Goal: Task Accomplishment & Management: Complete application form

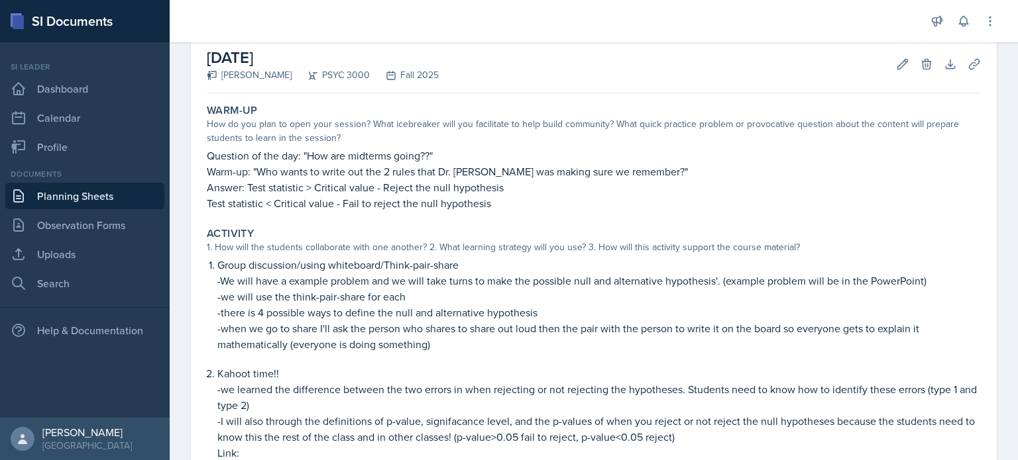
scroll to position [65, 0]
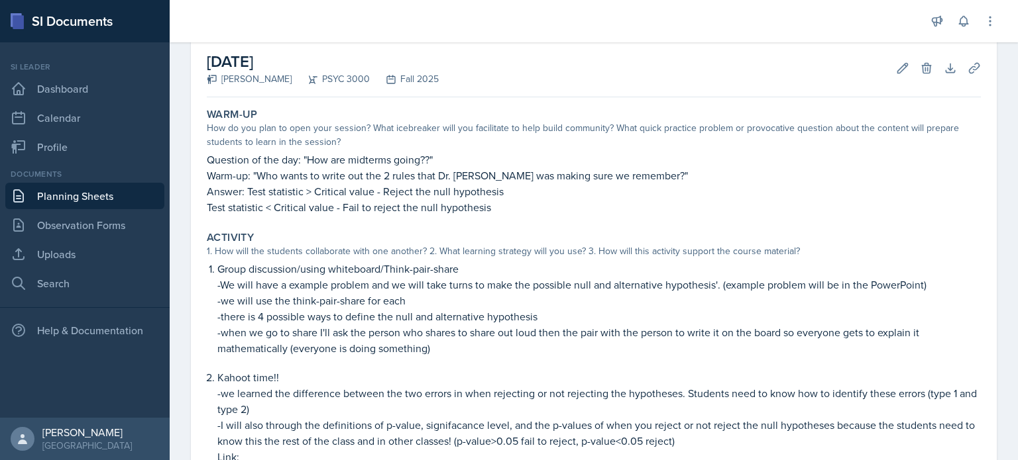
click at [74, 199] on link "Planning Sheets" at bounding box center [84, 196] width 159 height 27
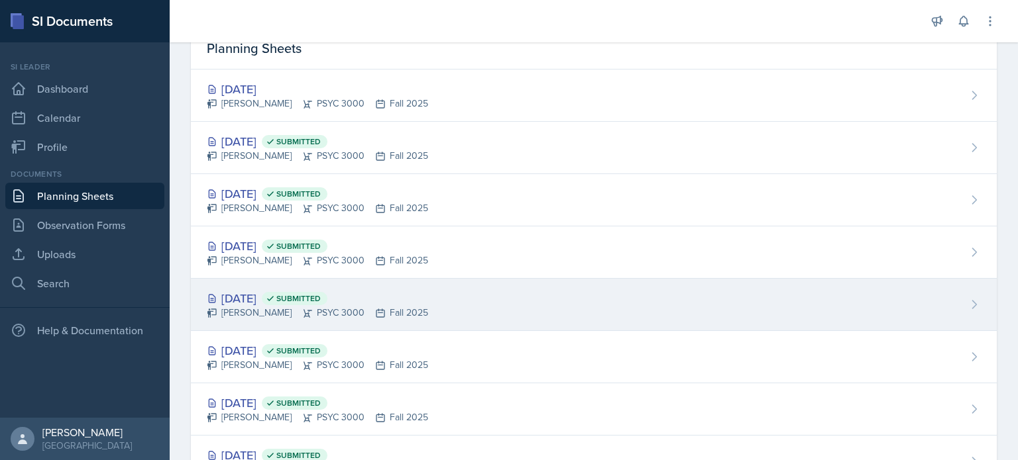
click at [848, 292] on div "[DATE] Submitted [PERSON_NAME] PSYC 3000 Fall 2025" at bounding box center [594, 305] width 806 height 52
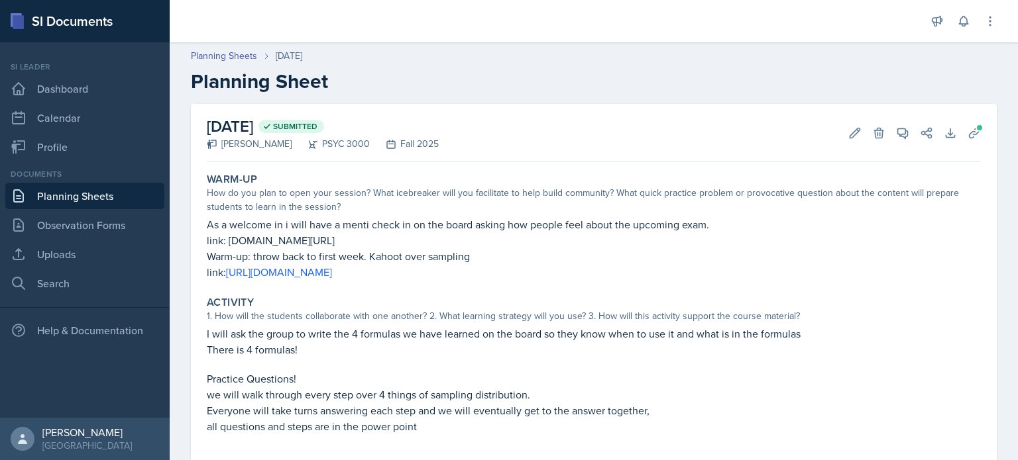
click at [87, 191] on link "Planning Sheets" at bounding box center [84, 196] width 159 height 27
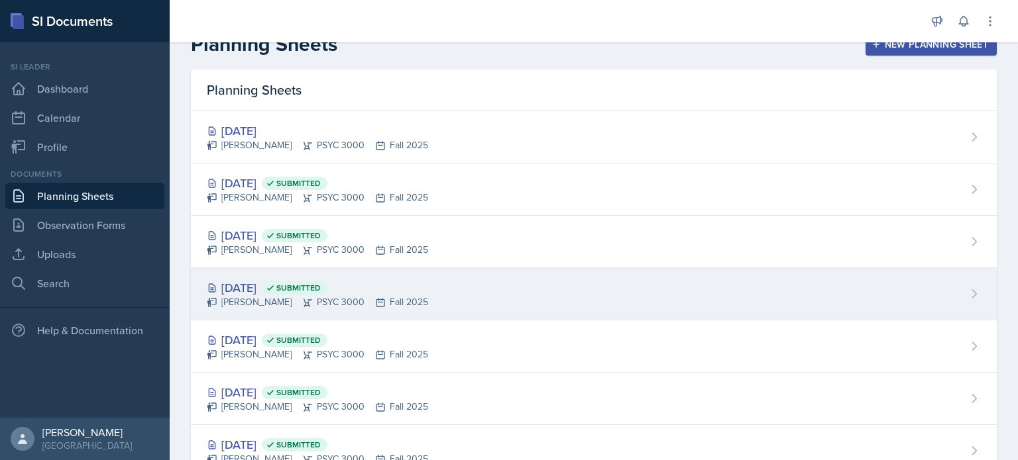
scroll to position [24, 0]
click at [382, 299] on icon at bounding box center [380, 302] width 11 height 11
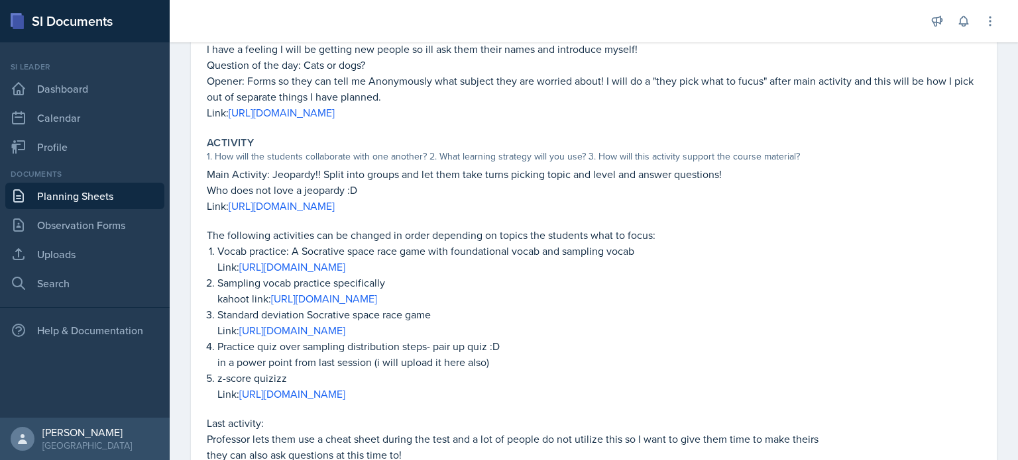
scroll to position [193, 0]
click at [59, 200] on link "Planning Sheets" at bounding box center [84, 196] width 159 height 27
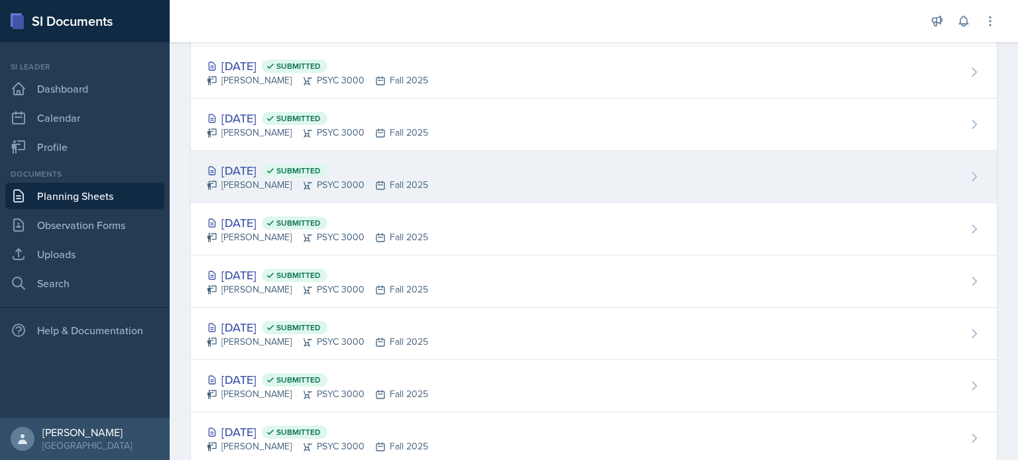
click at [578, 156] on div "[DATE] Submitted [PERSON_NAME] PSYC 3000 Fall 2025" at bounding box center [594, 177] width 806 height 52
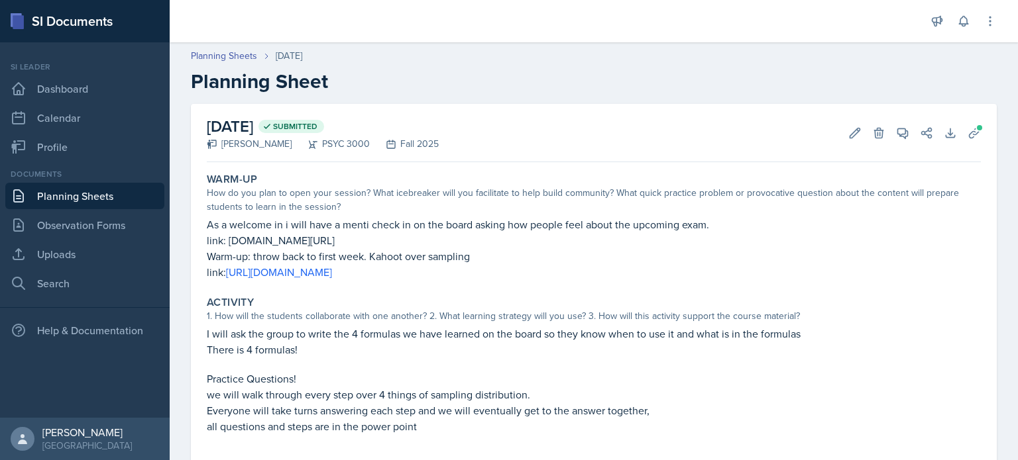
click at [146, 191] on link "Planning Sheets" at bounding box center [84, 196] width 159 height 27
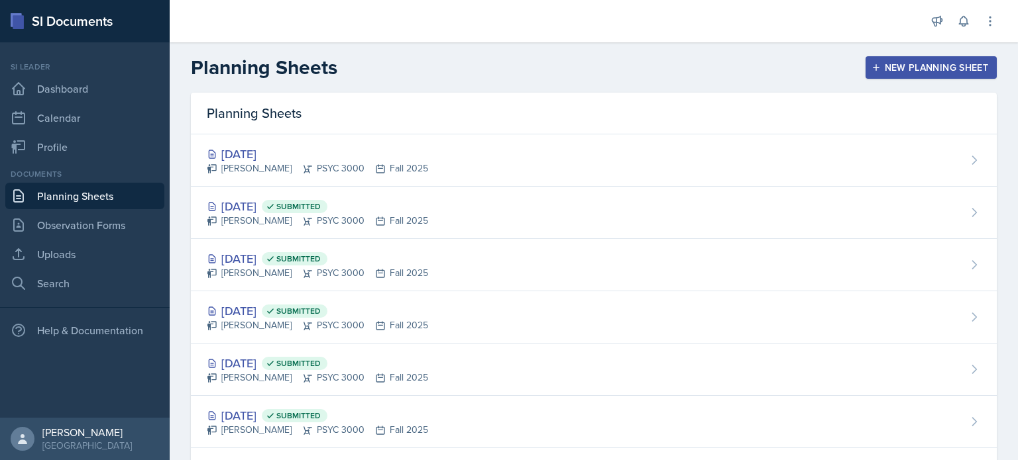
click at [89, 195] on link "Planning Sheets" at bounding box center [84, 196] width 159 height 27
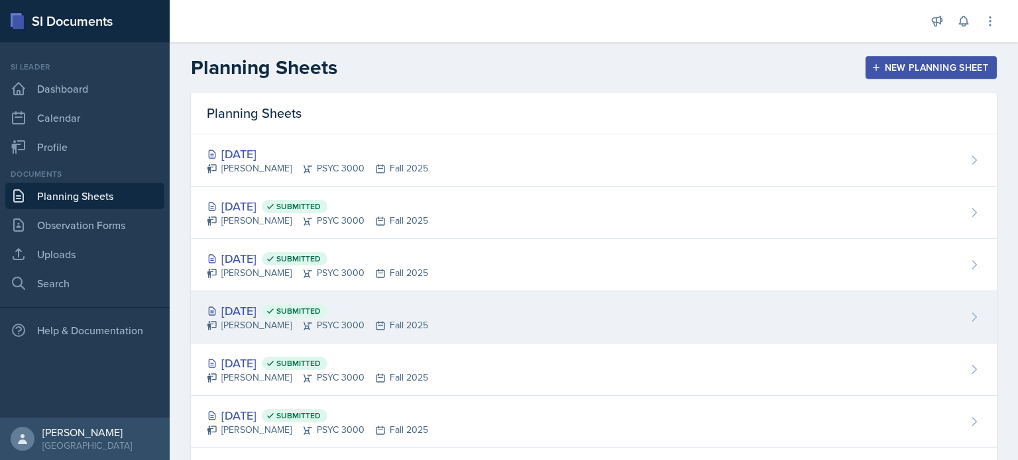
click at [388, 313] on div "[DATE] Submitted" at bounding box center [317, 311] width 221 height 18
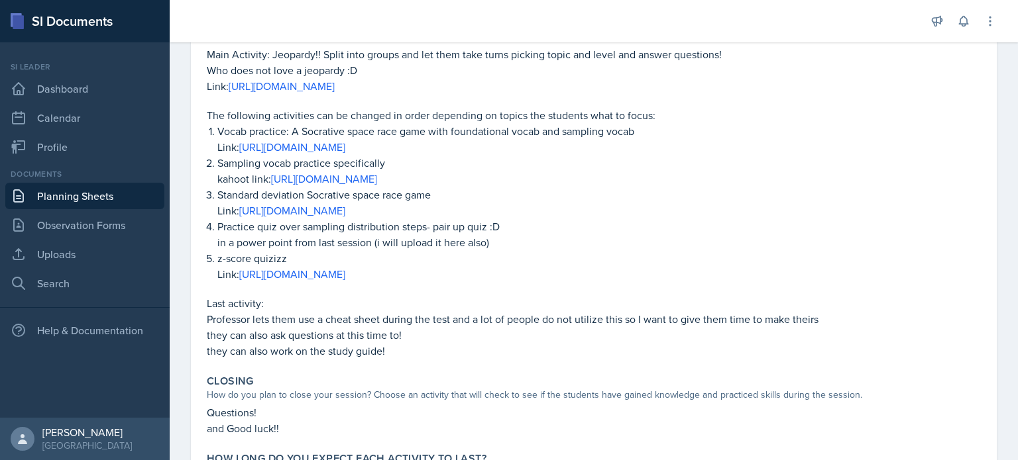
scroll to position [313, 0]
click at [113, 199] on link "Planning Sheets" at bounding box center [84, 196] width 159 height 27
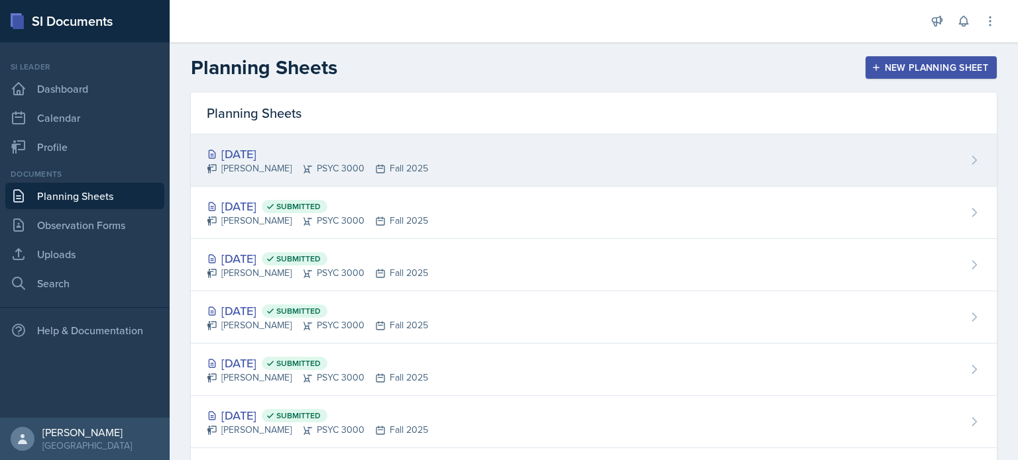
click at [405, 176] on div "[DATE] [PERSON_NAME] PSYC 3000 Fall 2025" at bounding box center [594, 160] width 806 height 52
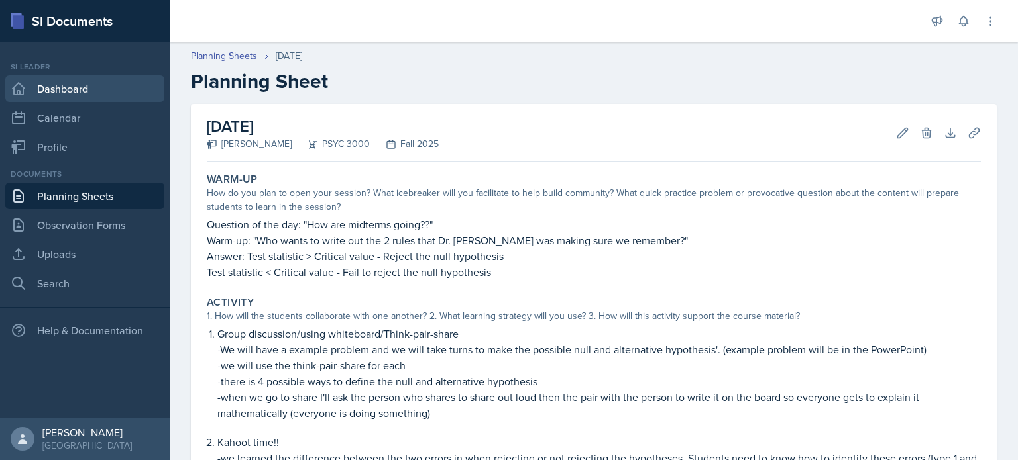
click at [112, 92] on link "Dashboard" at bounding box center [84, 89] width 159 height 27
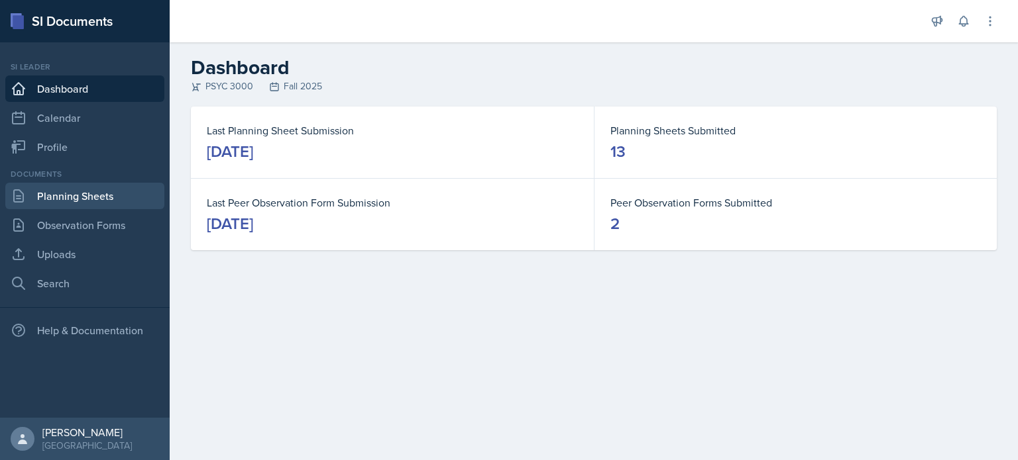
click at [95, 184] on link "Planning Sheets" at bounding box center [84, 196] width 159 height 27
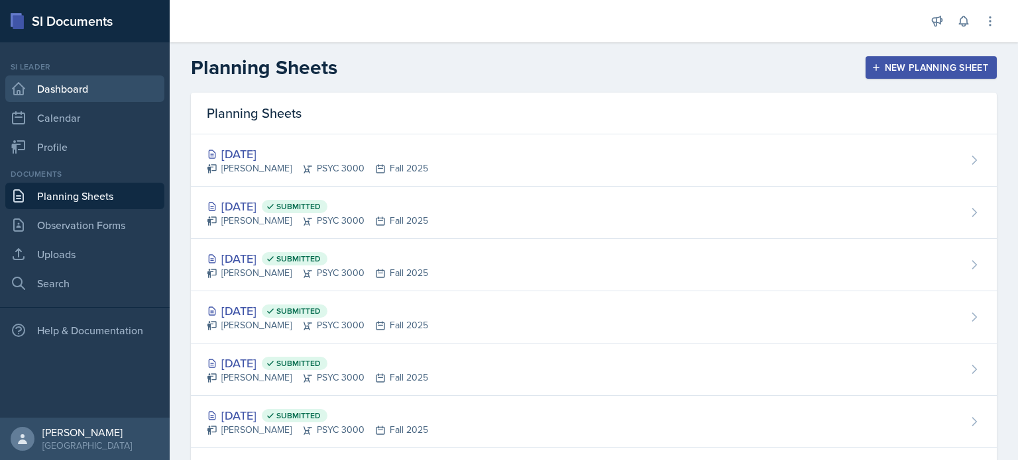
click at [128, 89] on link "Dashboard" at bounding box center [84, 89] width 159 height 27
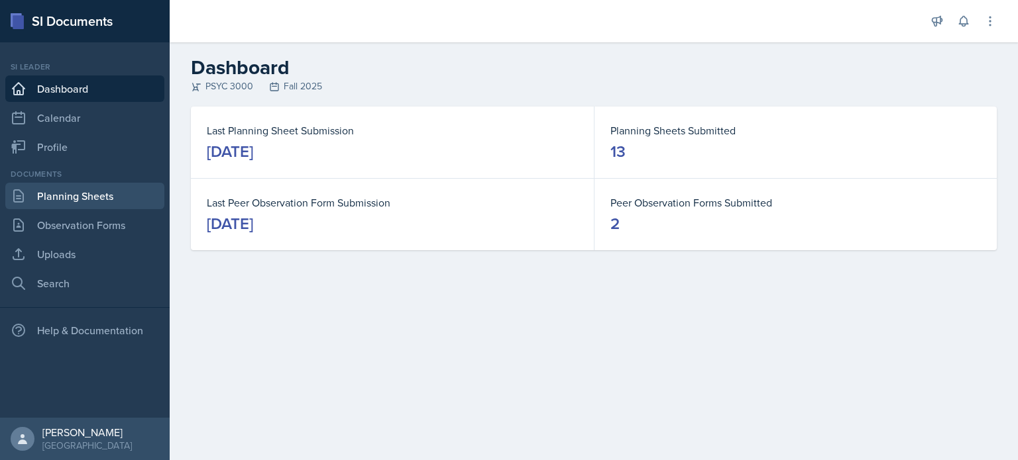
click at [76, 203] on link "Planning Sheets" at bounding box center [84, 196] width 159 height 27
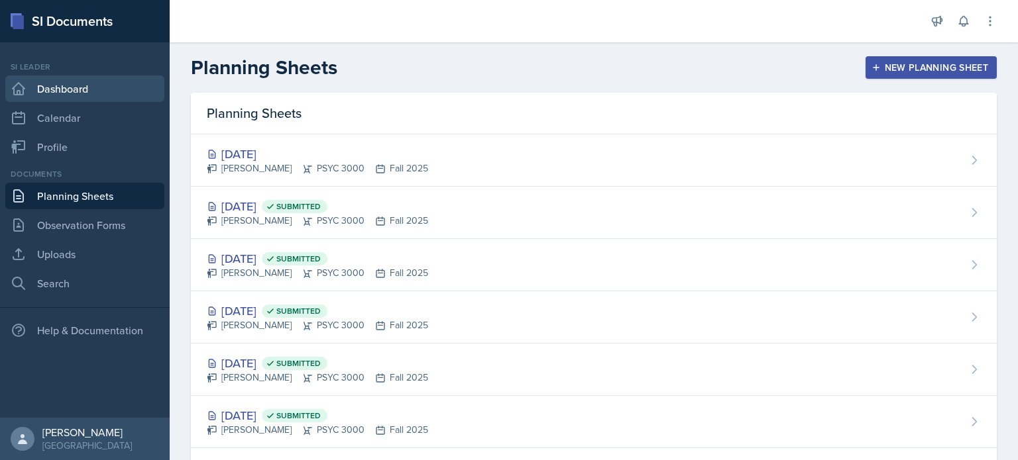
click at [81, 91] on link "Dashboard" at bounding box center [84, 89] width 159 height 27
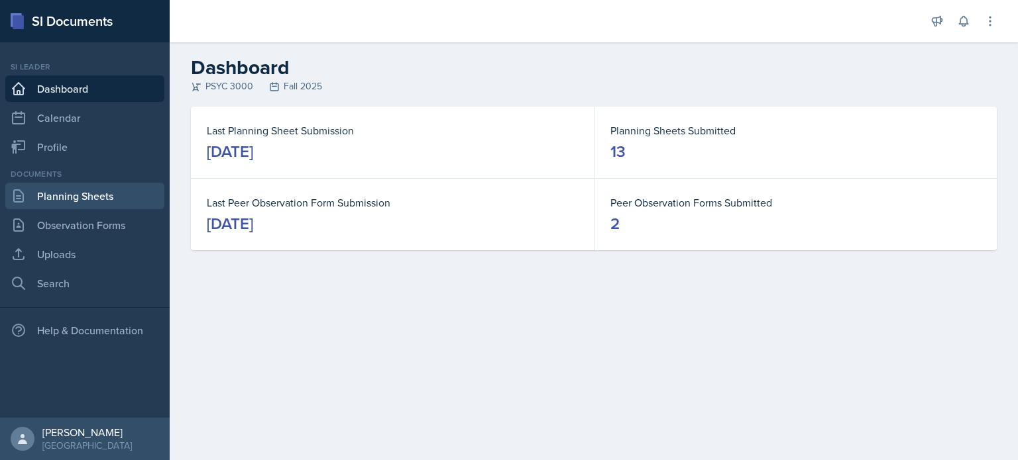
click at [146, 197] on link "Planning Sheets" at bounding box center [84, 196] width 159 height 27
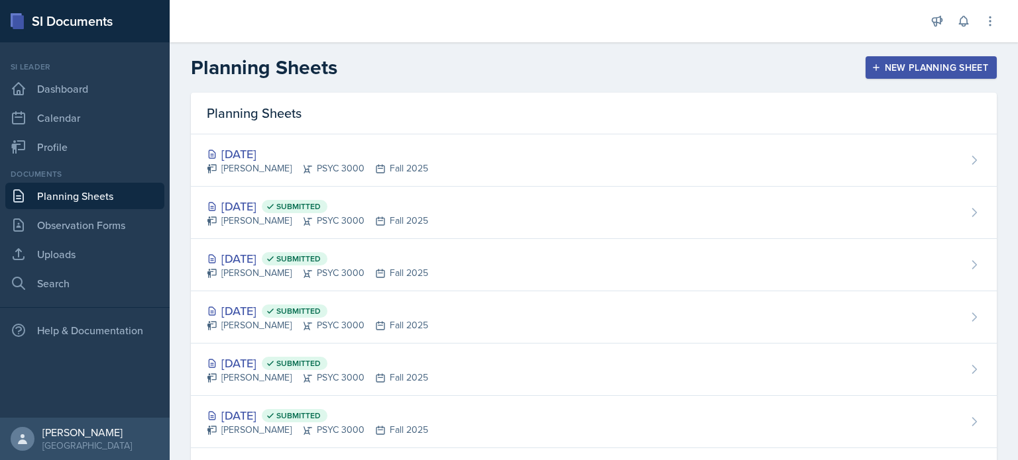
click at [929, 70] on div "New Planning Sheet" at bounding box center [931, 67] width 114 height 11
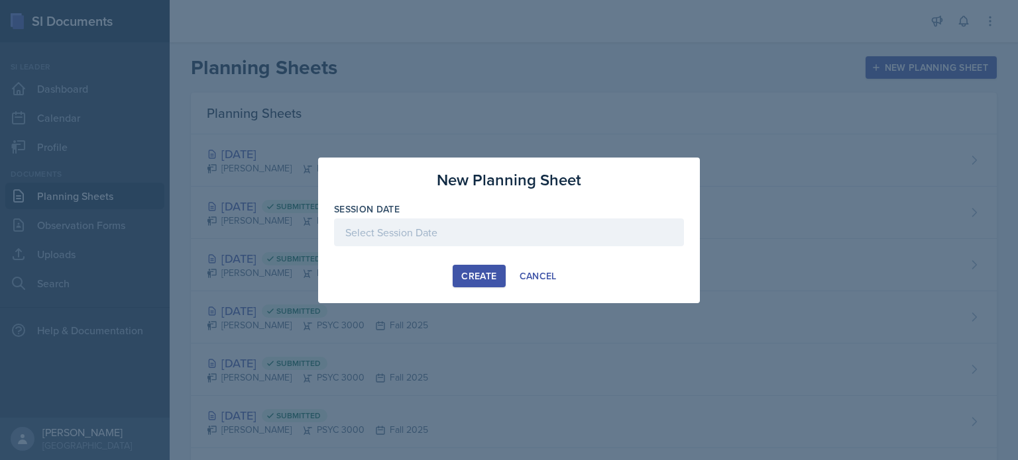
click at [530, 223] on div at bounding box center [509, 233] width 350 height 28
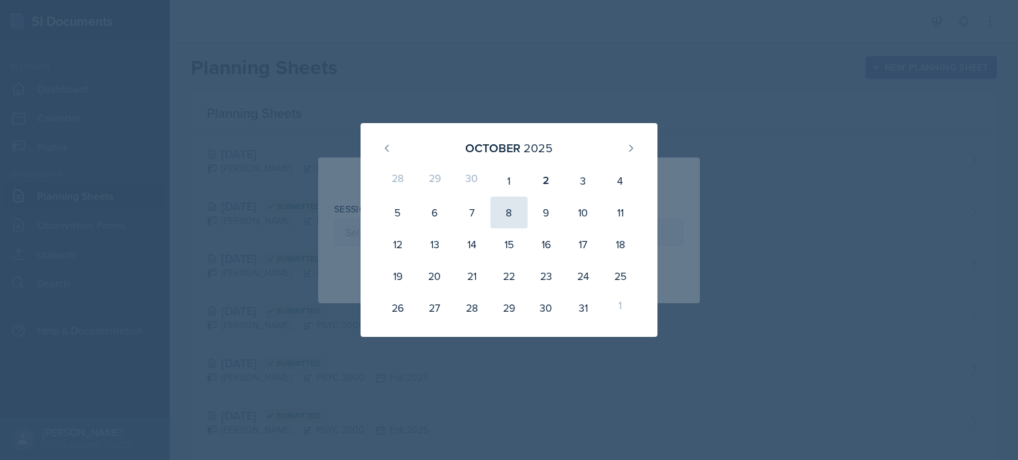
click at [519, 220] on div "8" at bounding box center [508, 213] width 37 height 32
type input "[DATE]"
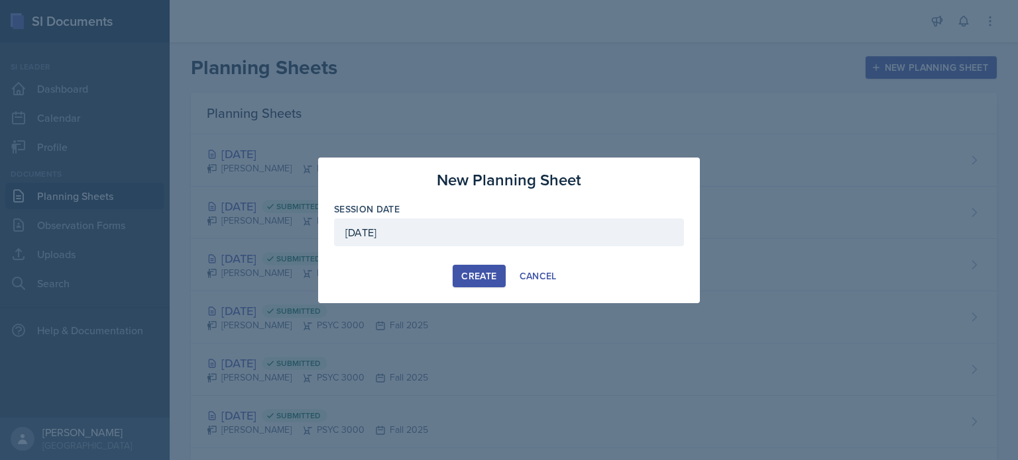
click at [466, 278] on div "Create" at bounding box center [478, 276] width 35 height 11
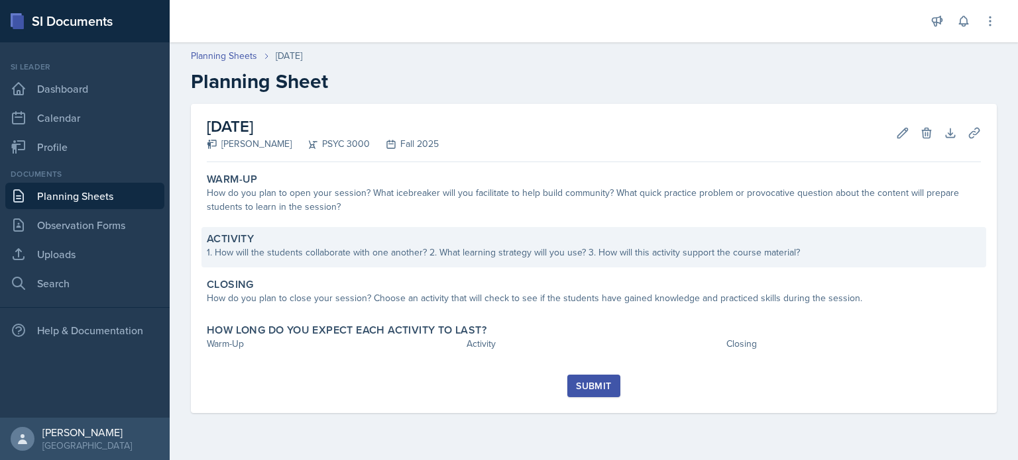
click at [423, 267] on div "Activity 1. How will the students collaborate with one another? 2. What learnin…" at bounding box center [593, 247] width 784 height 40
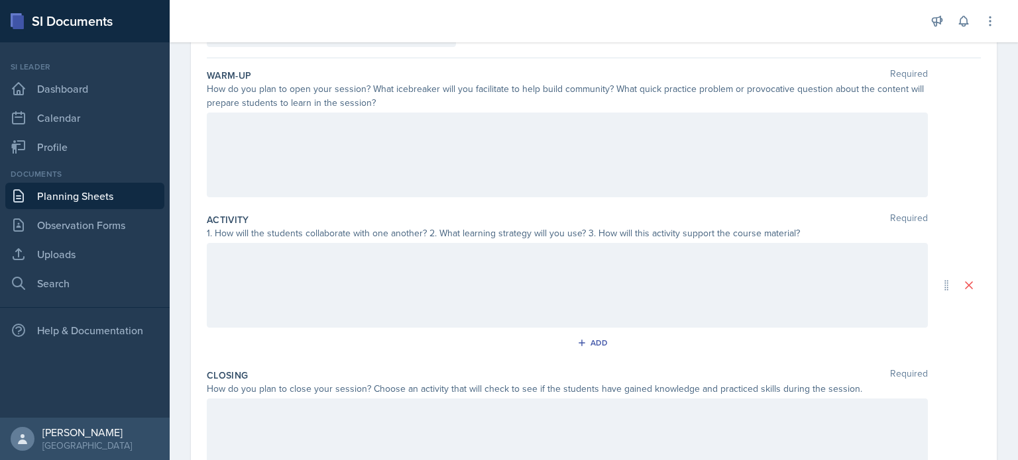
scroll to position [109, 0]
click at [295, 127] on p at bounding box center [567, 129] width 698 height 16
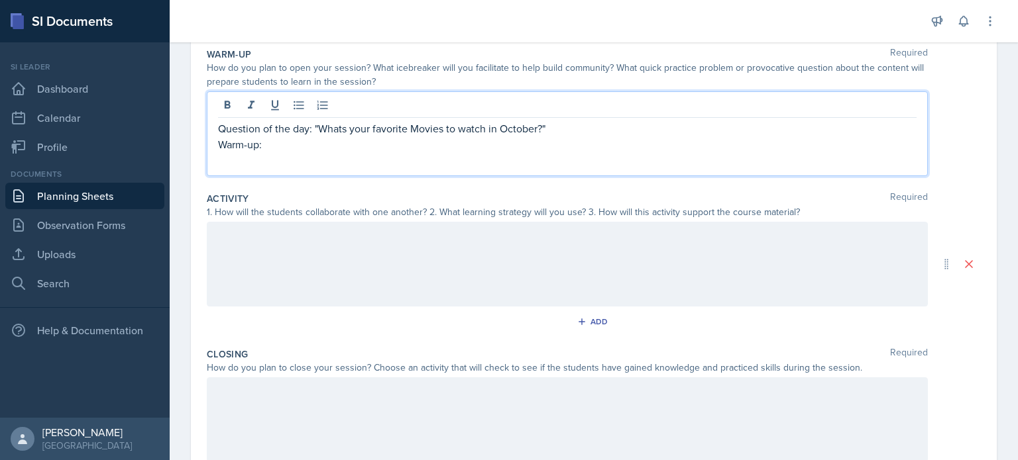
click at [420, 129] on p "Question of the day: "Whats your favorite Movies to watch in October?"" at bounding box center [567, 129] width 698 height 16
click at [282, 148] on p "Warm-up:" at bounding box center [567, 144] width 698 height 16
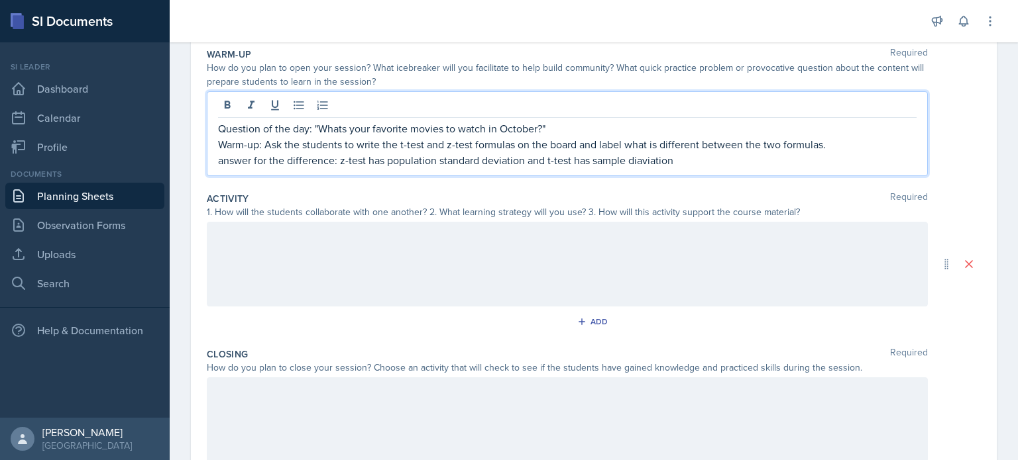
click at [638, 159] on p "answer for the difference: z-test has population standard deviation and t-test …" at bounding box center [567, 160] width 698 height 16
click at [687, 159] on p "answer for the difference: z-test has population standard deviation and t-test …" at bounding box center [567, 160] width 698 height 16
click at [421, 282] on div at bounding box center [567, 264] width 721 height 85
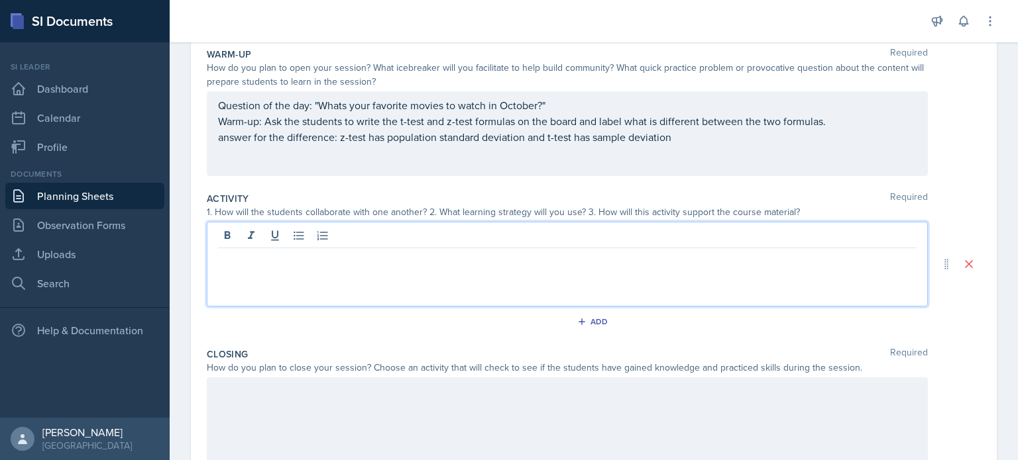
scroll to position [156, 0]
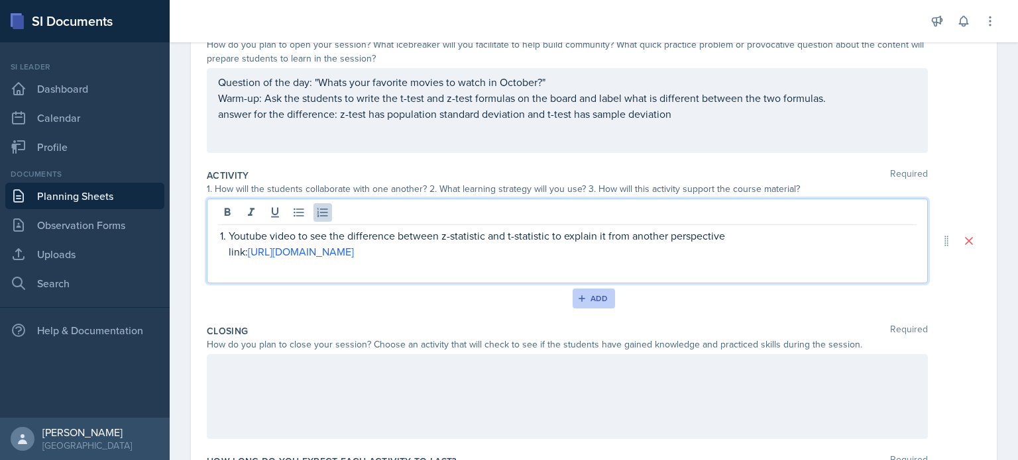
click at [588, 302] on div "Add" at bounding box center [594, 298] width 28 height 11
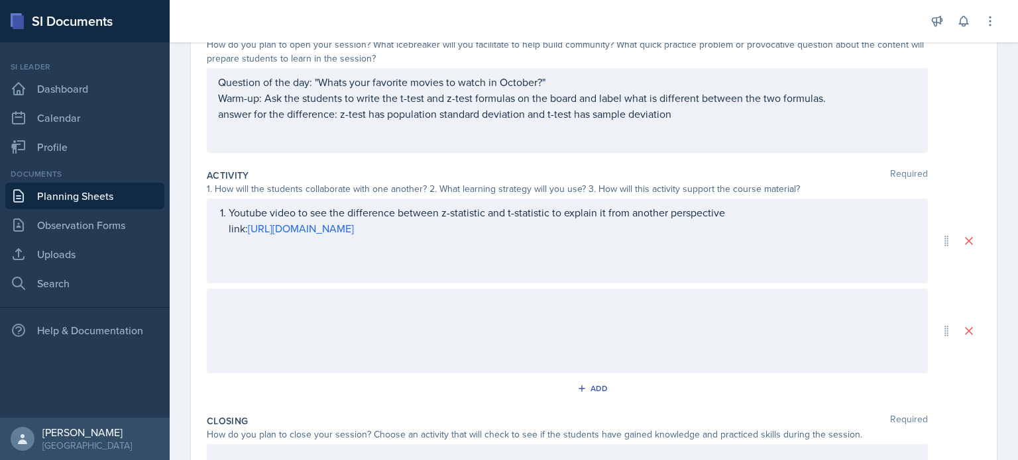
click at [216, 302] on div at bounding box center [567, 331] width 721 height 85
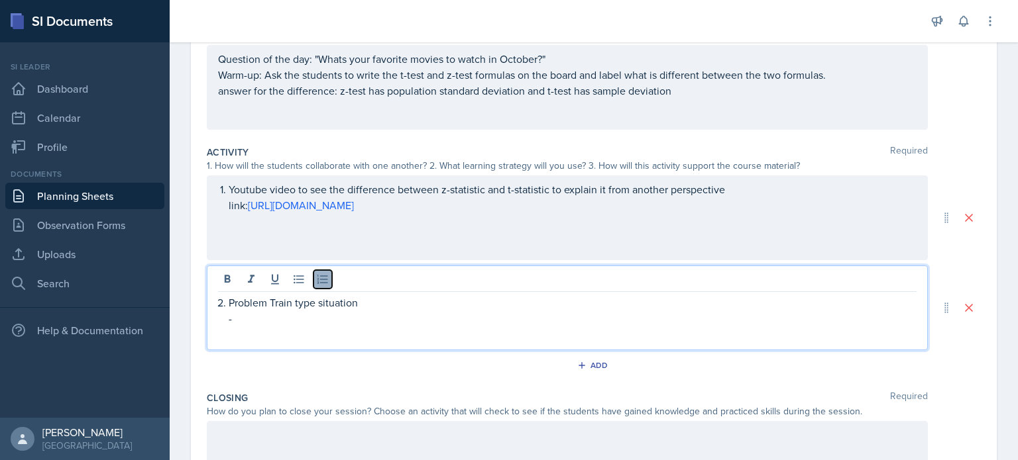
click at [324, 276] on icon at bounding box center [322, 279] width 13 height 13
click at [330, 278] on button at bounding box center [322, 279] width 19 height 19
click at [217, 300] on div "Problem Train type situation" at bounding box center [567, 308] width 721 height 85
click at [222, 302] on p "Problem Train type situation" at bounding box center [567, 303] width 698 height 16
click at [311, 307] on p "Problem Train type situation" at bounding box center [573, 303] width 688 height 16
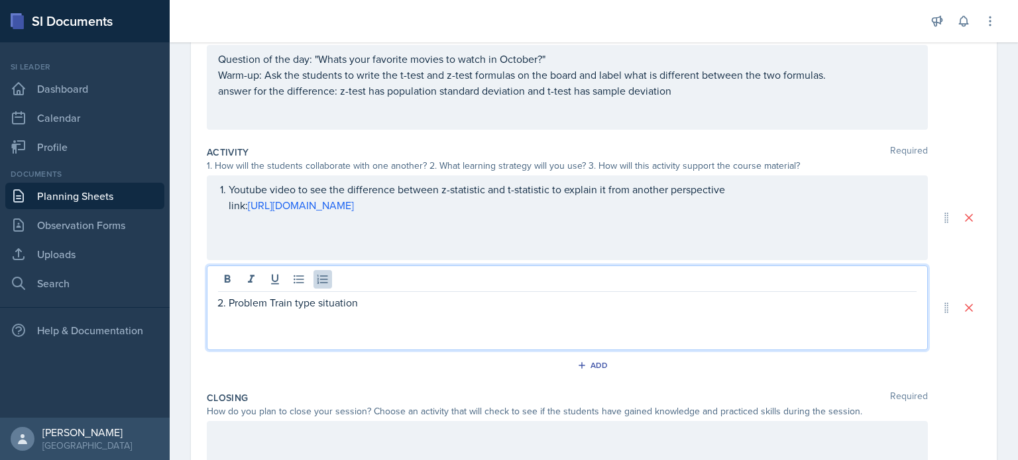
click at [312, 324] on div "Problem Train type situation" at bounding box center [567, 308] width 721 height 85
click at [374, 309] on p "Problem Train type situation" at bounding box center [573, 303] width 688 height 16
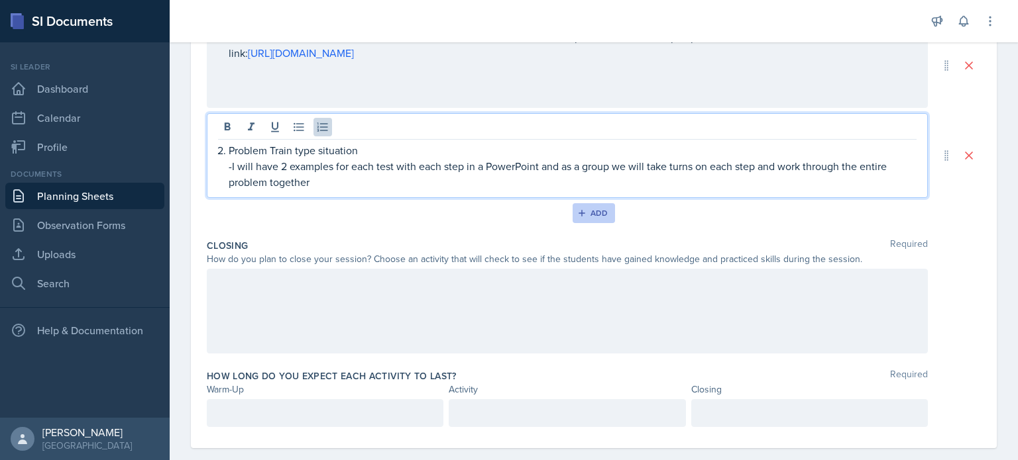
scroll to position [331, 0]
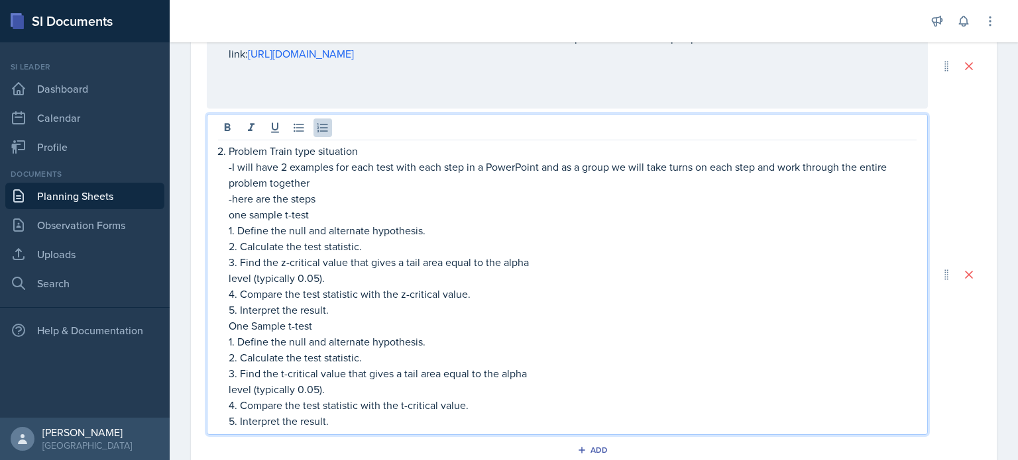
click at [288, 215] on p "one sample t-test" at bounding box center [573, 215] width 688 height 16
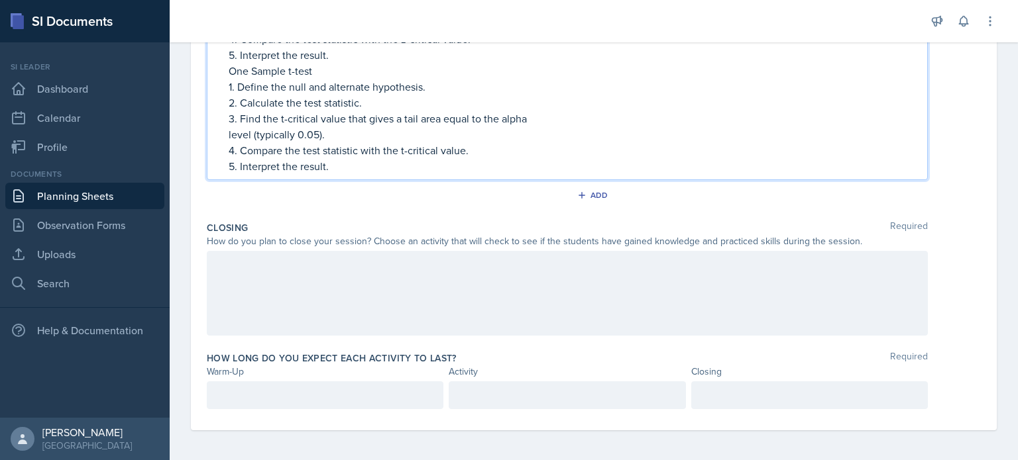
scroll to position [586, 0]
click at [274, 265] on div at bounding box center [567, 295] width 721 height 85
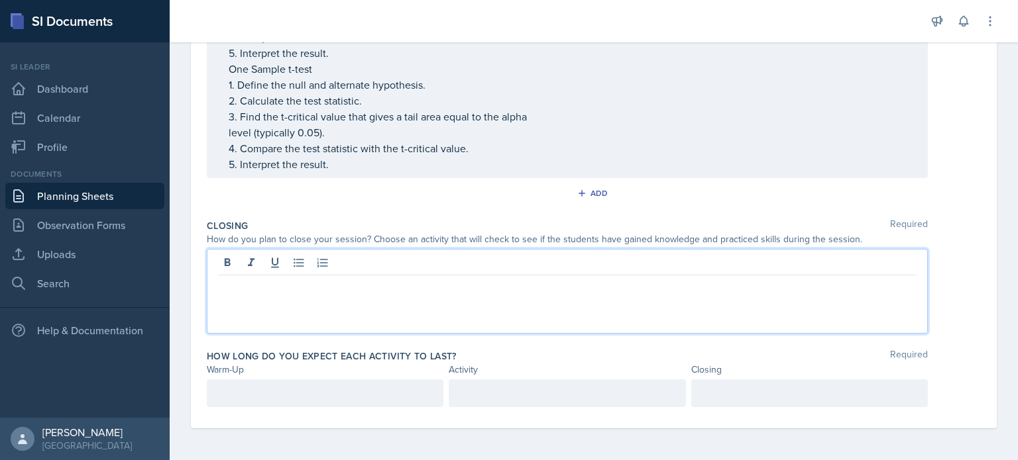
scroll to position [563, 0]
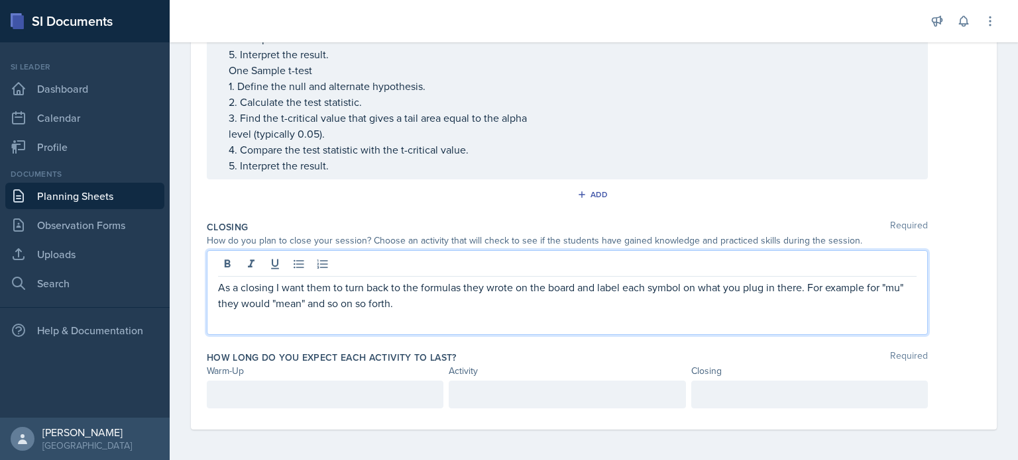
click at [278, 401] on div at bounding box center [325, 395] width 237 height 28
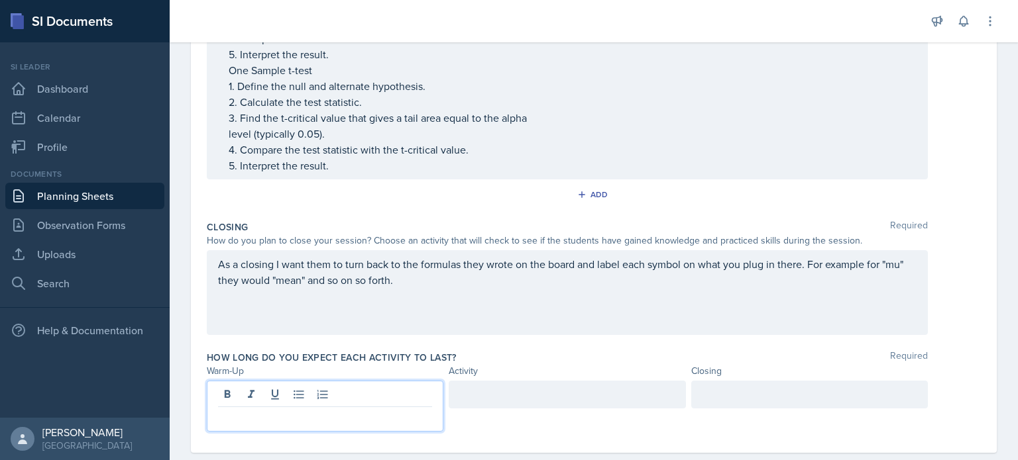
scroll to position [586, 0]
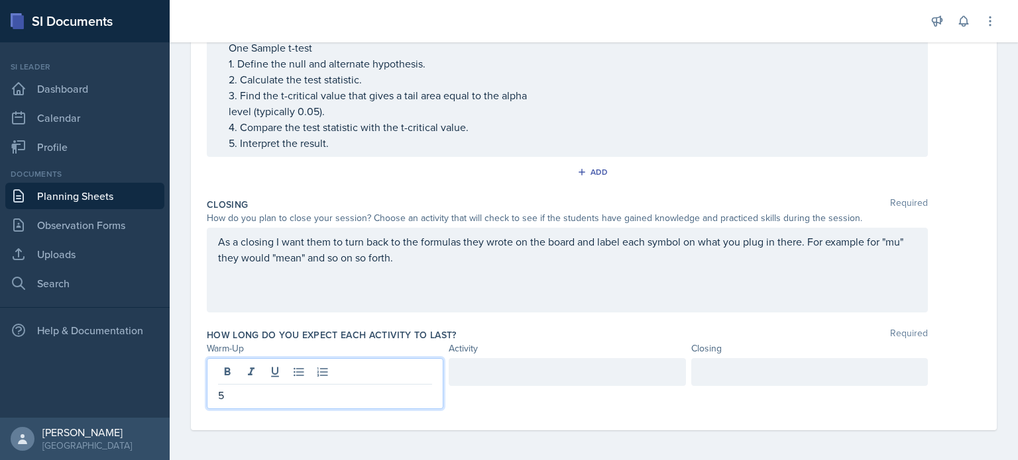
click at [754, 360] on div at bounding box center [809, 372] width 237 height 28
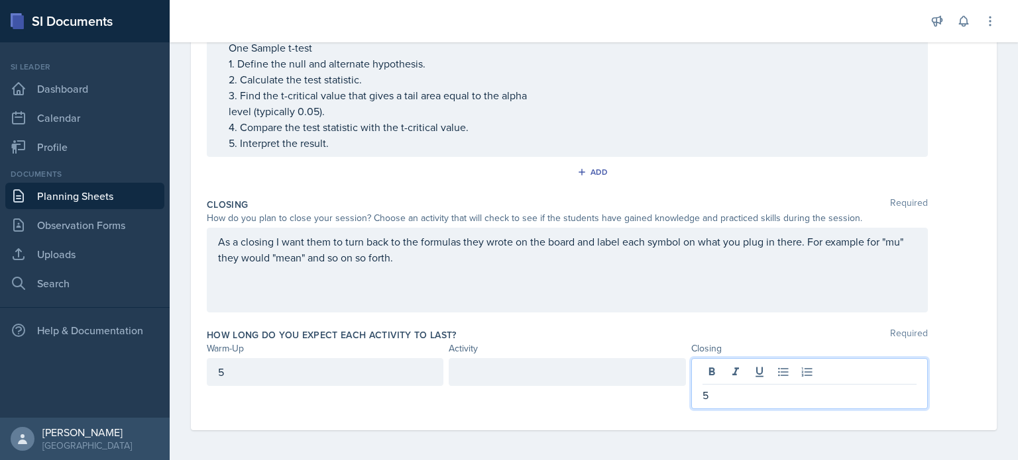
click at [502, 383] on div at bounding box center [567, 372] width 237 height 28
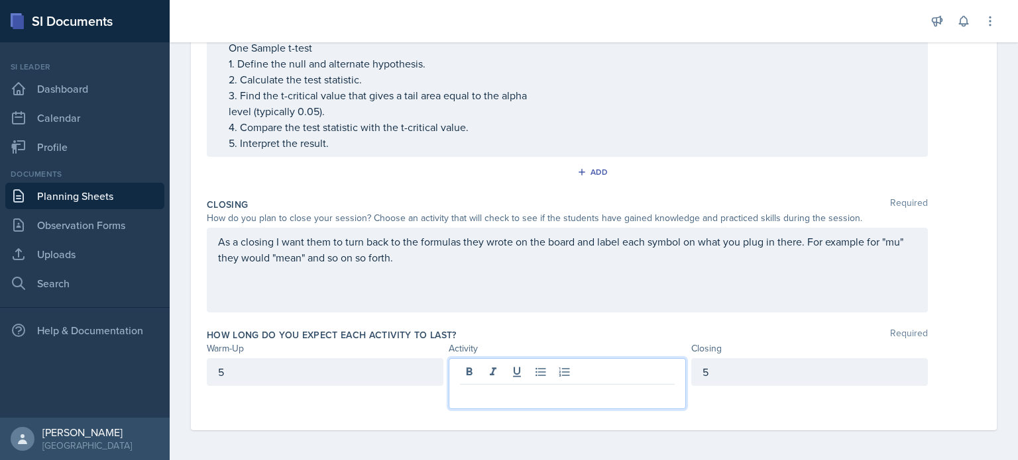
click at [277, 374] on div "5" at bounding box center [325, 372] width 237 height 28
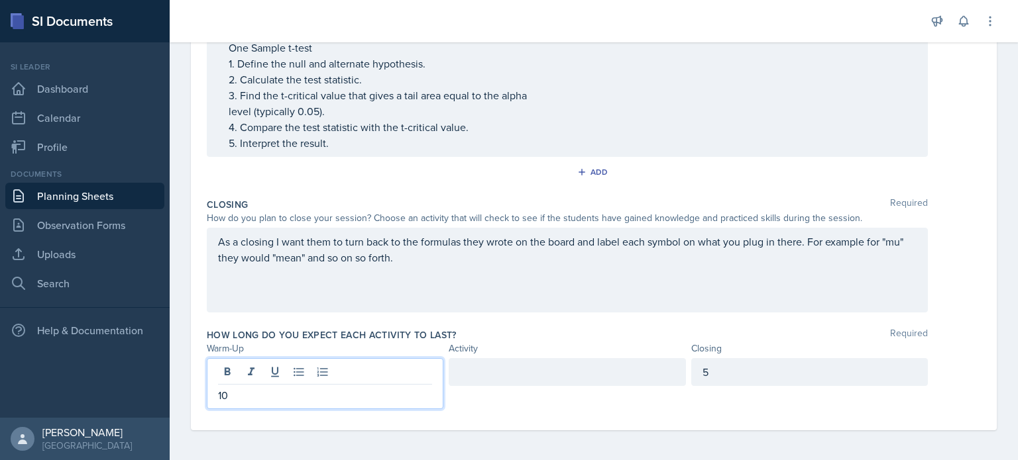
click at [722, 372] on div "5" at bounding box center [809, 372] width 237 height 28
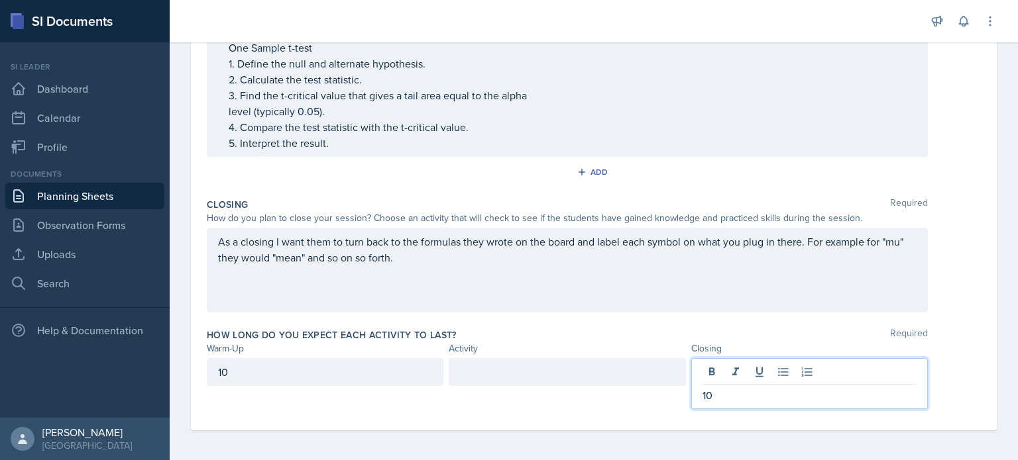
click at [635, 373] on div at bounding box center [567, 372] width 237 height 28
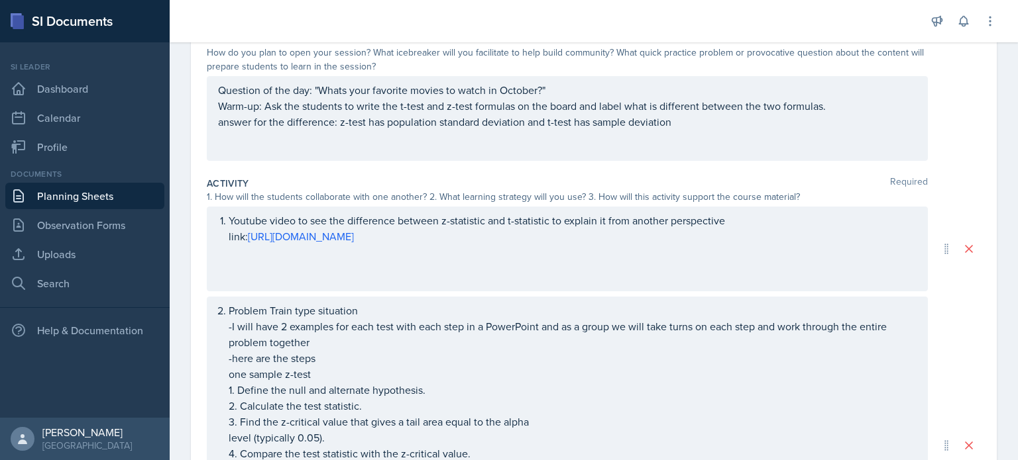
scroll to position [30, 0]
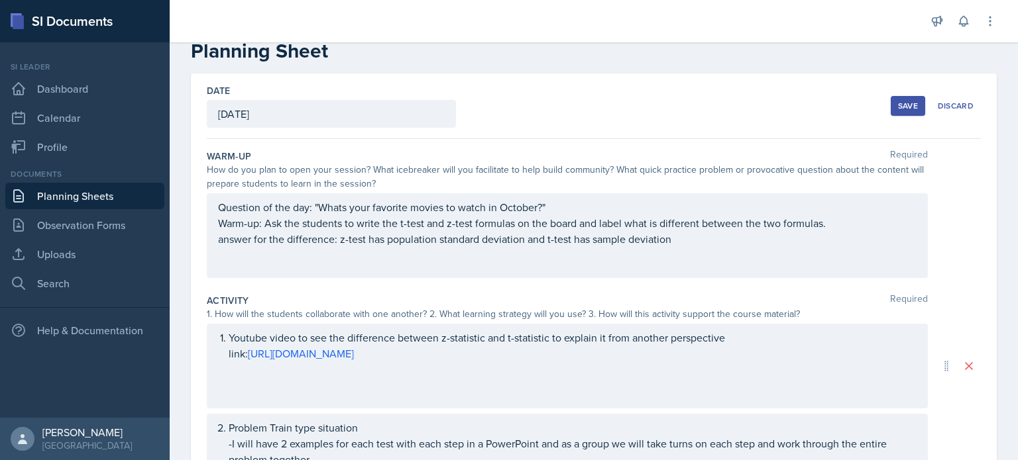
click at [912, 113] on button "Save" at bounding box center [907, 106] width 34 height 20
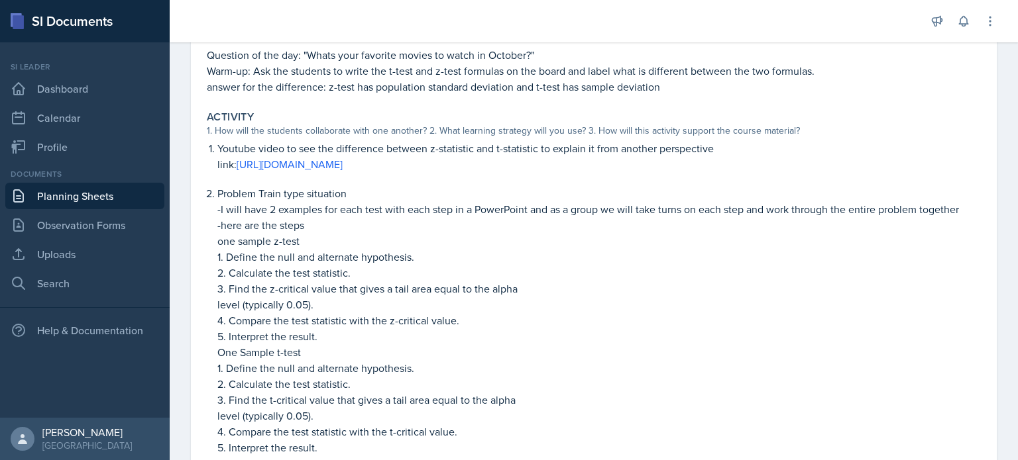
scroll to position [395, 0]
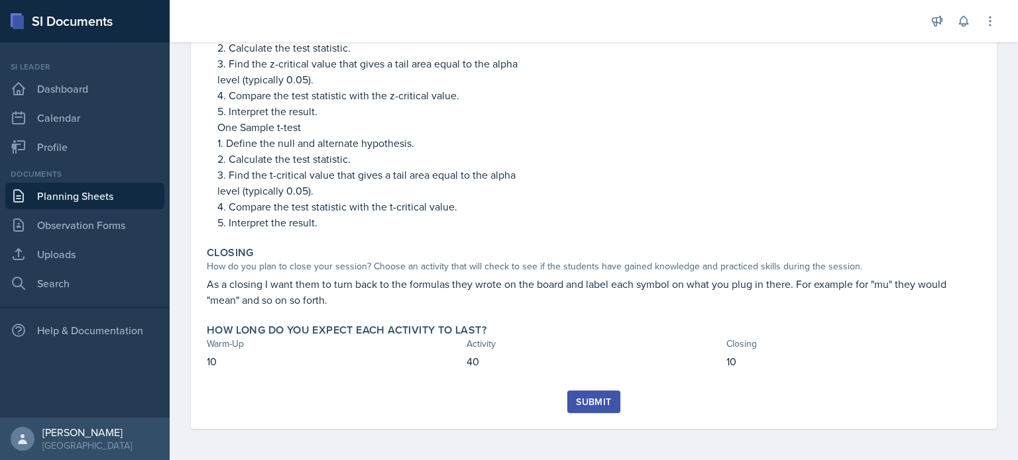
click at [83, 207] on link "Planning Sheets" at bounding box center [84, 196] width 159 height 27
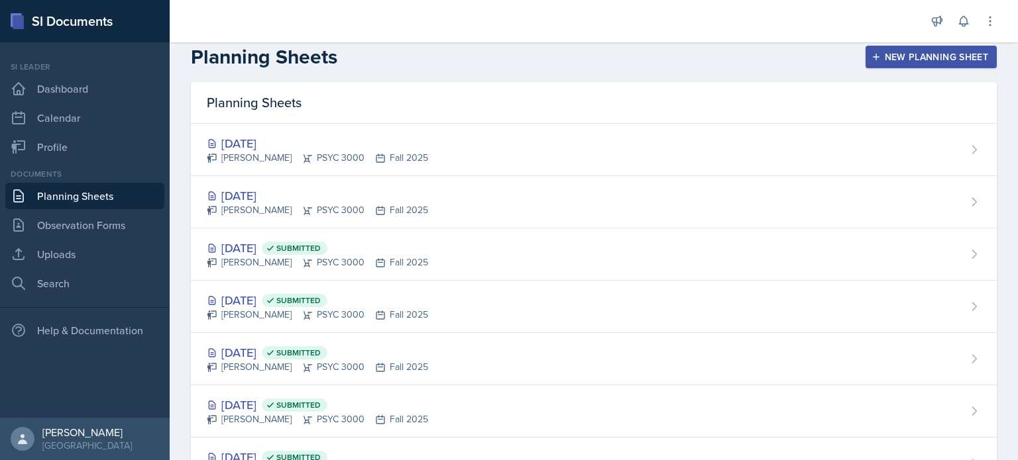
scroll to position [17, 0]
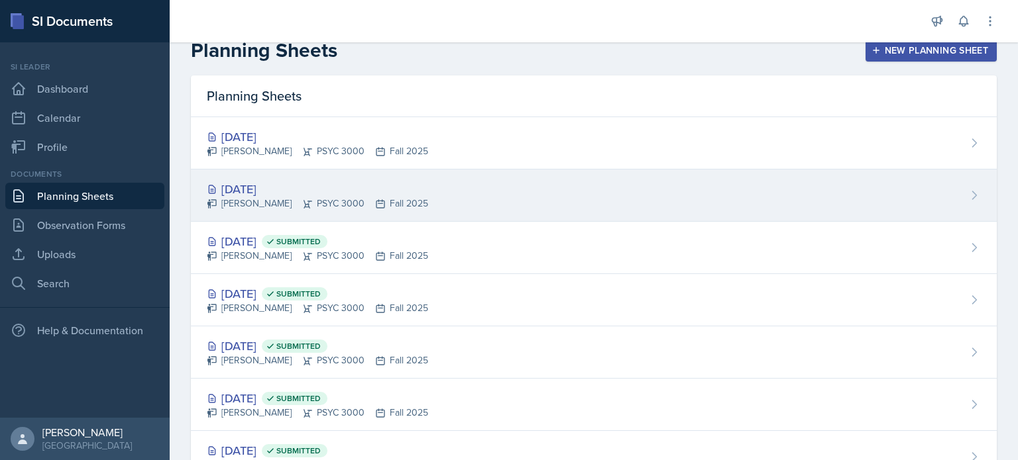
click at [291, 197] on div "[PERSON_NAME] PSYC 3000 Fall 2025" at bounding box center [317, 204] width 221 height 14
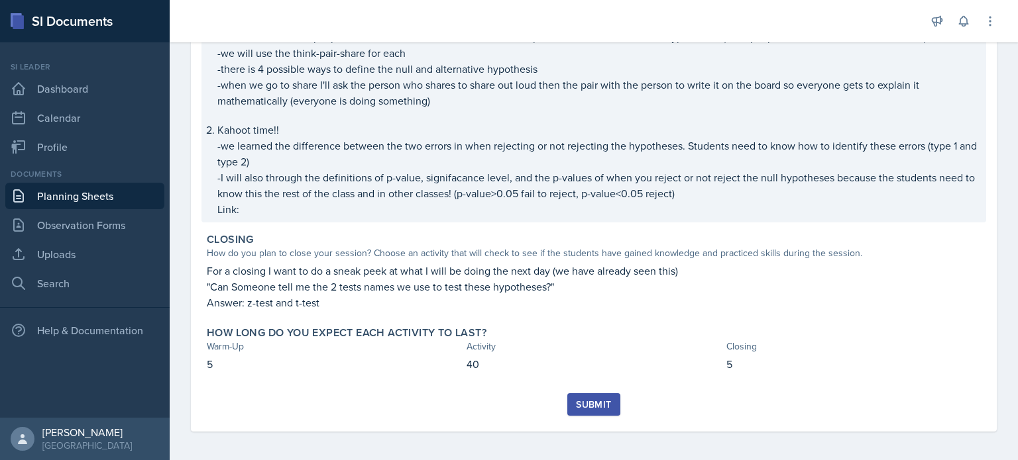
scroll to position [315, 0]
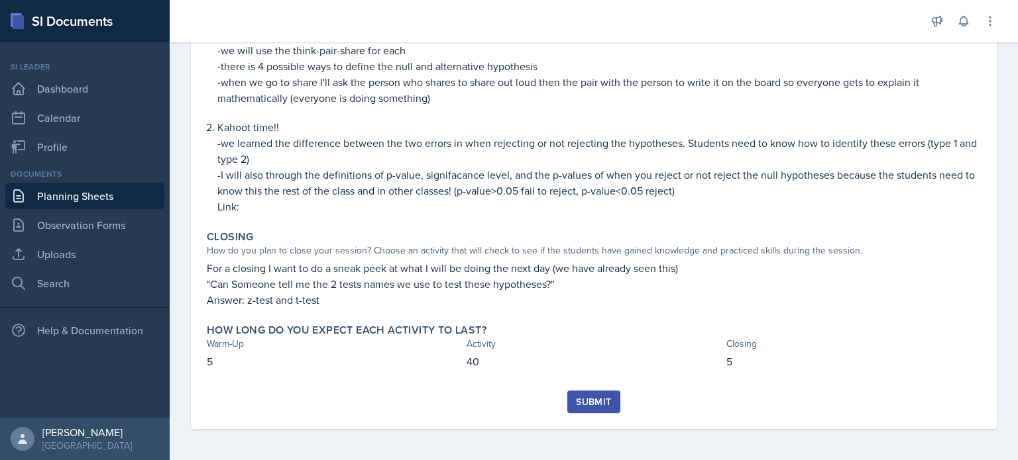
click at [50, 197] on link "Planning Sheets" at bounding box center [84, 196] width 159 height 27
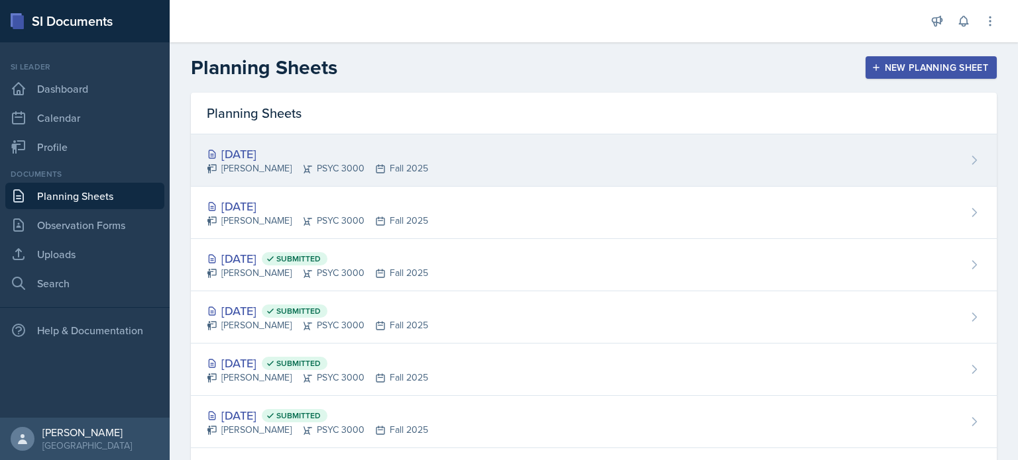
click at [409, 153] on div "[DATE]" at bounding box center [317, 154] width 221 height 18
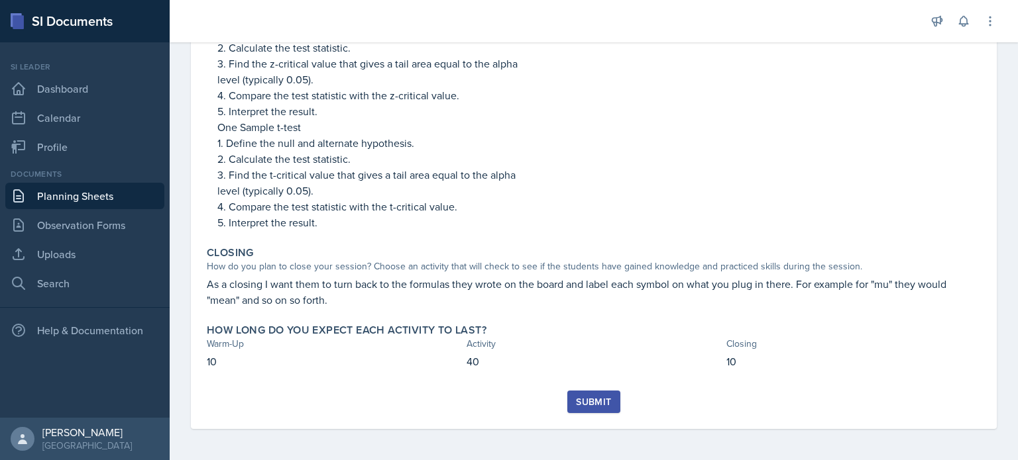
scroll to position [394, 0]
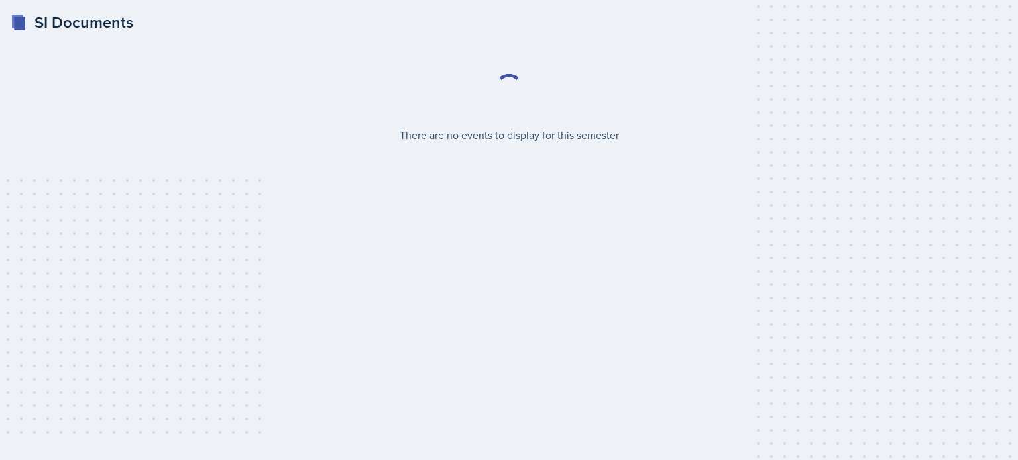
select select "2bed604d-1099-4043-b1bc-2365e8740244"
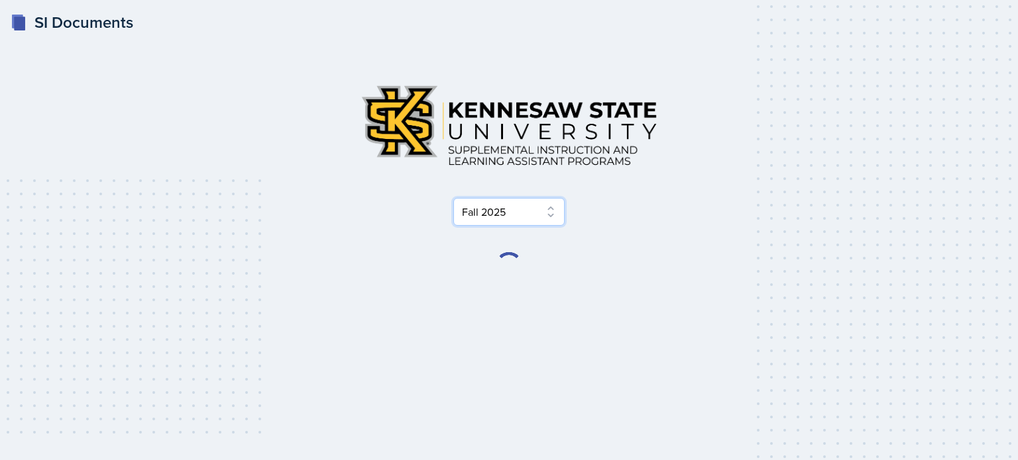
click at [531, 214] on select "Select Semester Fall 2025 Summer 2025 Spring 2025 Fall 2024 Summer 2024 Spring …" at bounding box center [508, 212] width 111 height 28
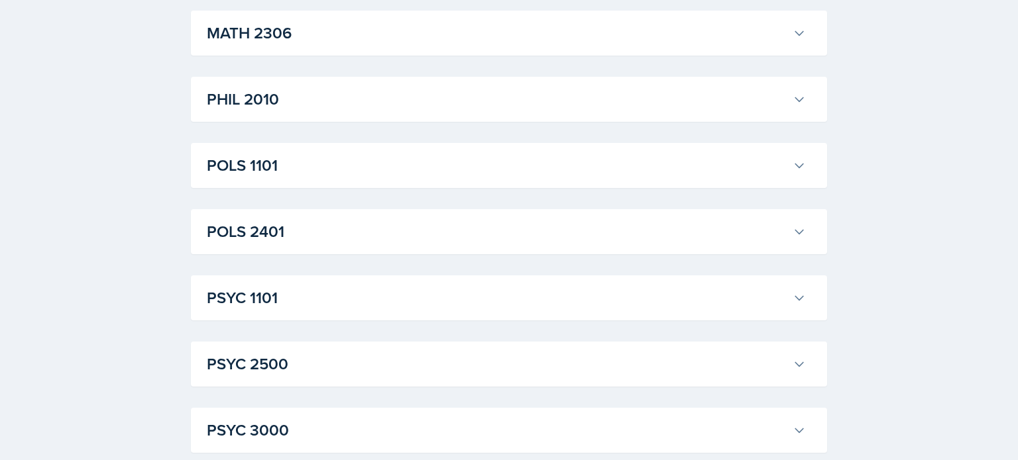
scroll to position [1772, 0]
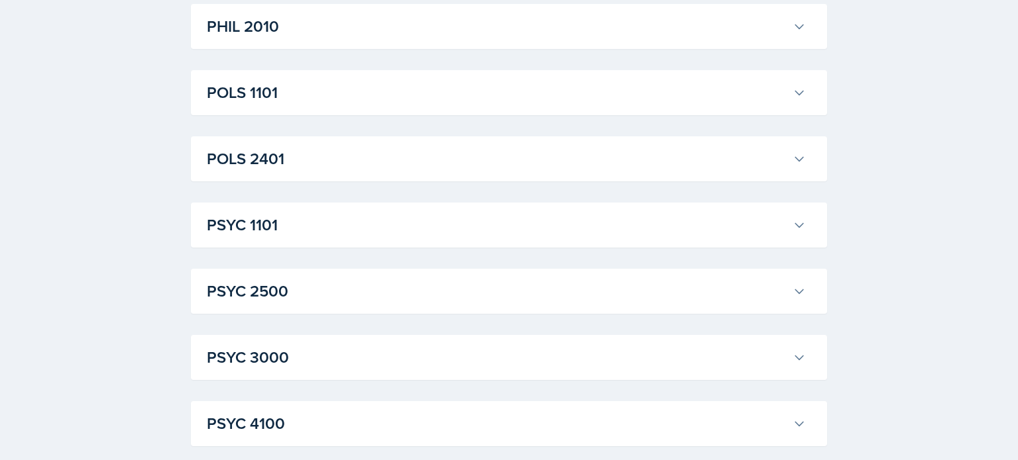
click at [456, 345] on button "PSYC 3000" at bounding box center [506, 357] width 604 height 29
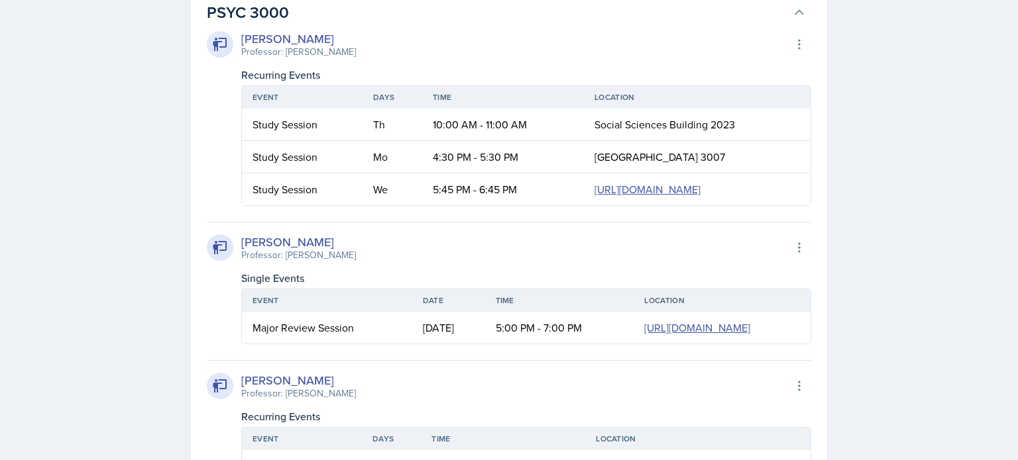
scroll to position [2118, 0]
